Goal: Check status: Verify the current state of an ongoing process or item

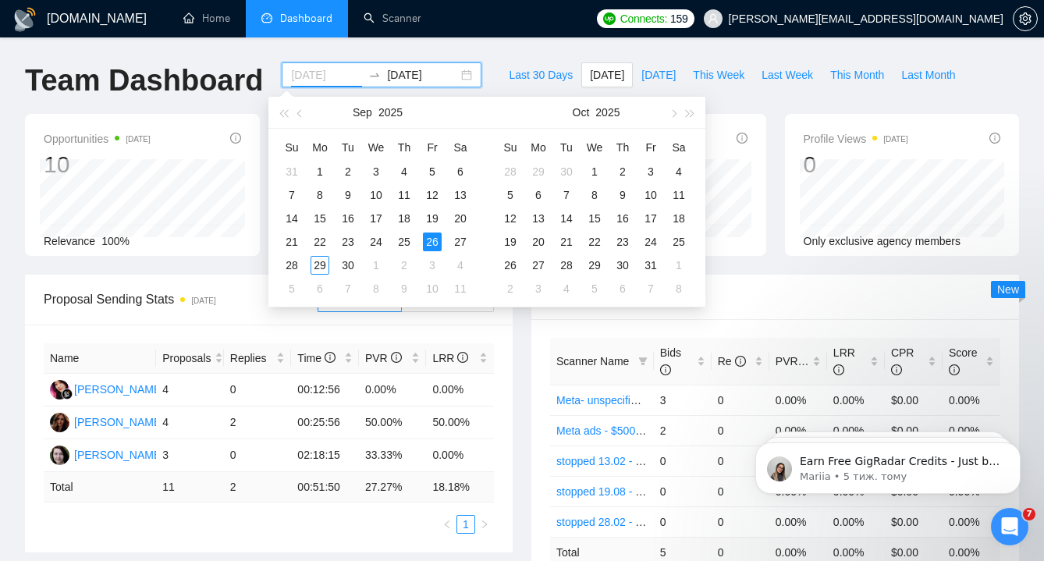
click at [432, 245] on div "26" at bounding box center [432, 242] width 19 height 19
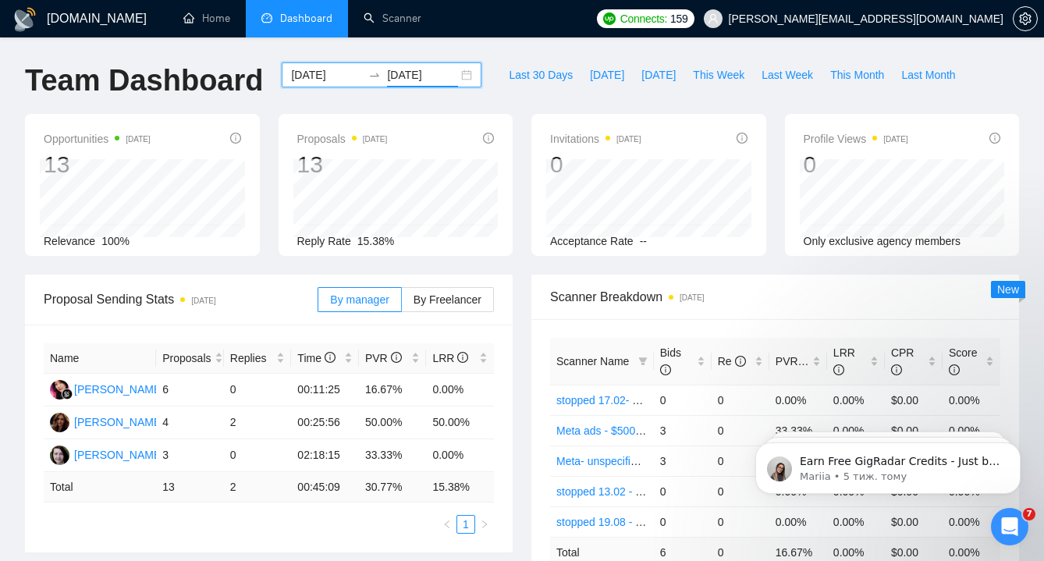
click at [454, 75] on div "[DATE] [DATE]" at bounding box center [382, 74] width 200 height 25
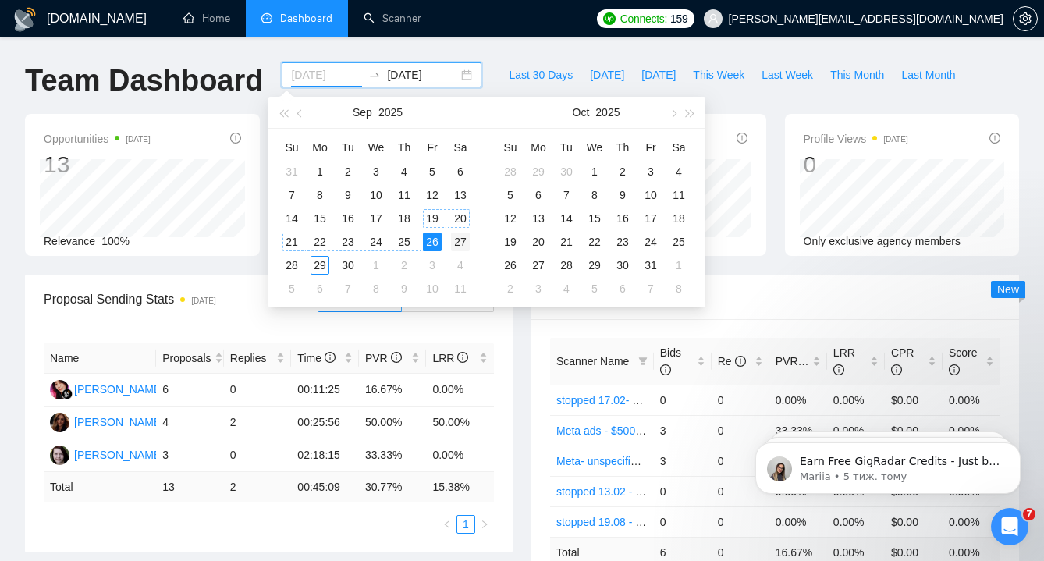
type input "[DATE]"
click at [462, 239] on div "27" at bounding box center [460, 242] width 19 height 19
type input "[DATE]"
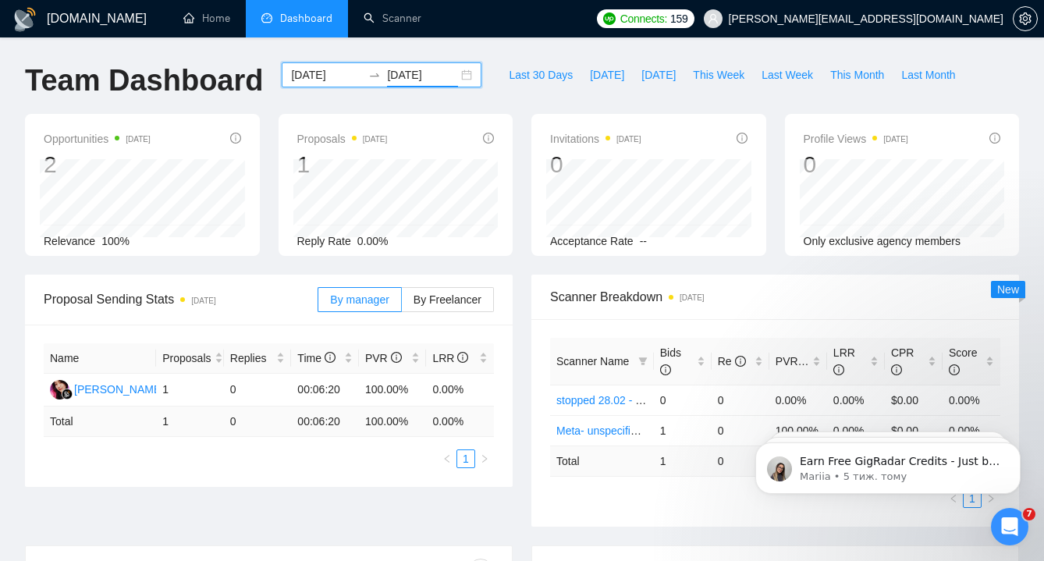
click at [454, 73] on div "[DATE] [DATE]" at bounding box center [382, 74] width 200 height 25
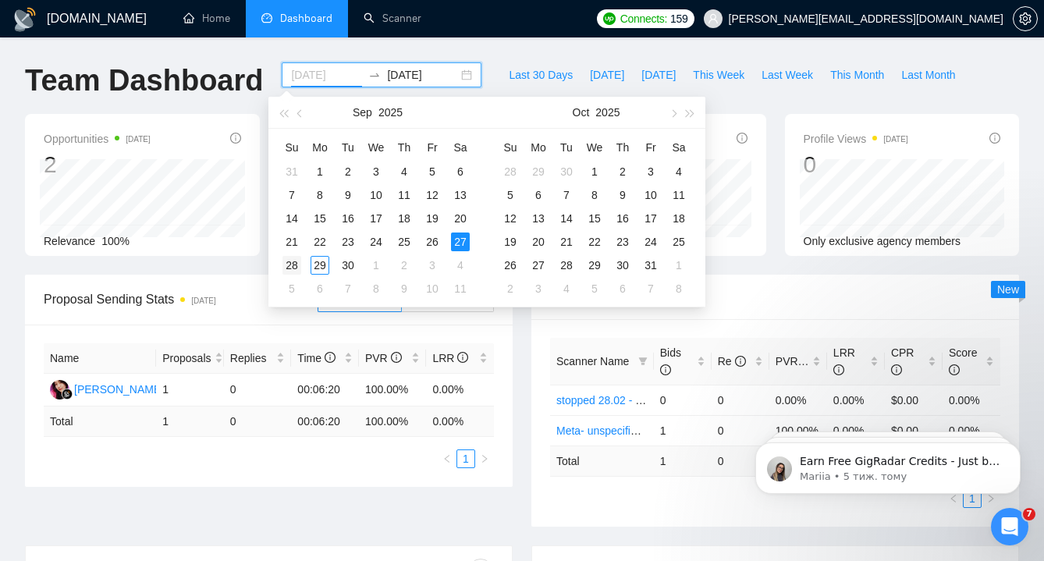
type input "[DATE]"
click at [301, 262] on div "28" at bounding box center [292, 265] width 19 height 19
click at [300, 261] on div "28" at bounding box center [292, 265] width 19 height 19
type input "[DATE]"
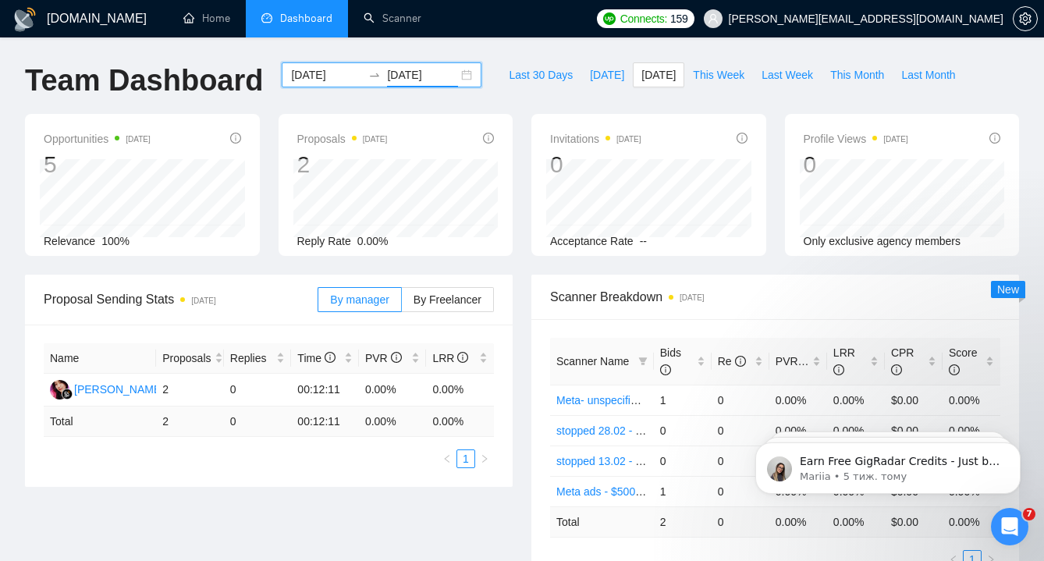
click at [452, 79] on div "[DATE] [DATE]" at bounding box center [382, 74] width 200 height 25
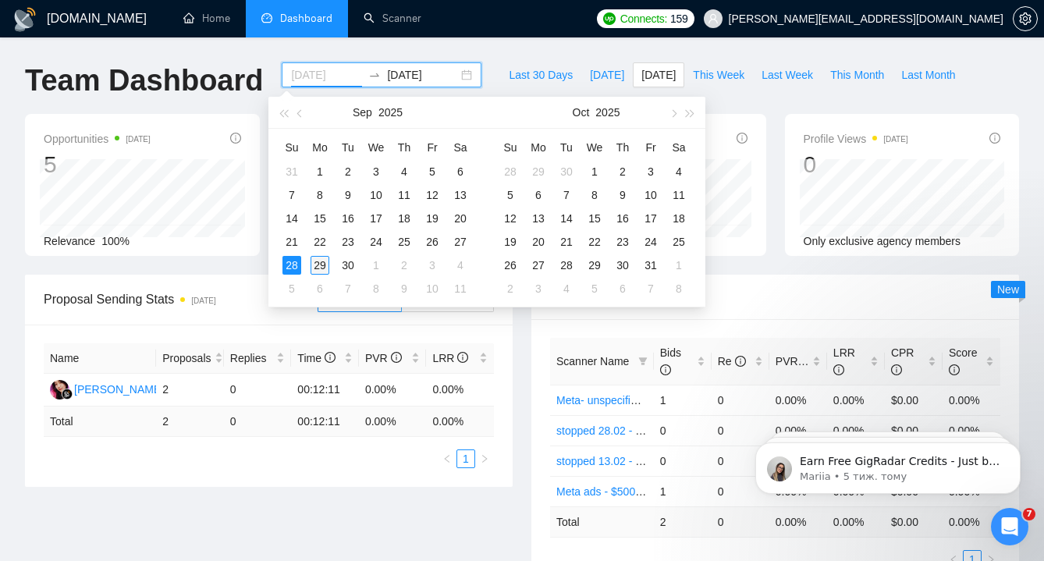
type input "[DATE]"
click at [322, 263] on div "29" at bounding box center [320, 265] width 19 height 19
type input "[DATE]"
